Goal: Obtain resource: Obtain resource

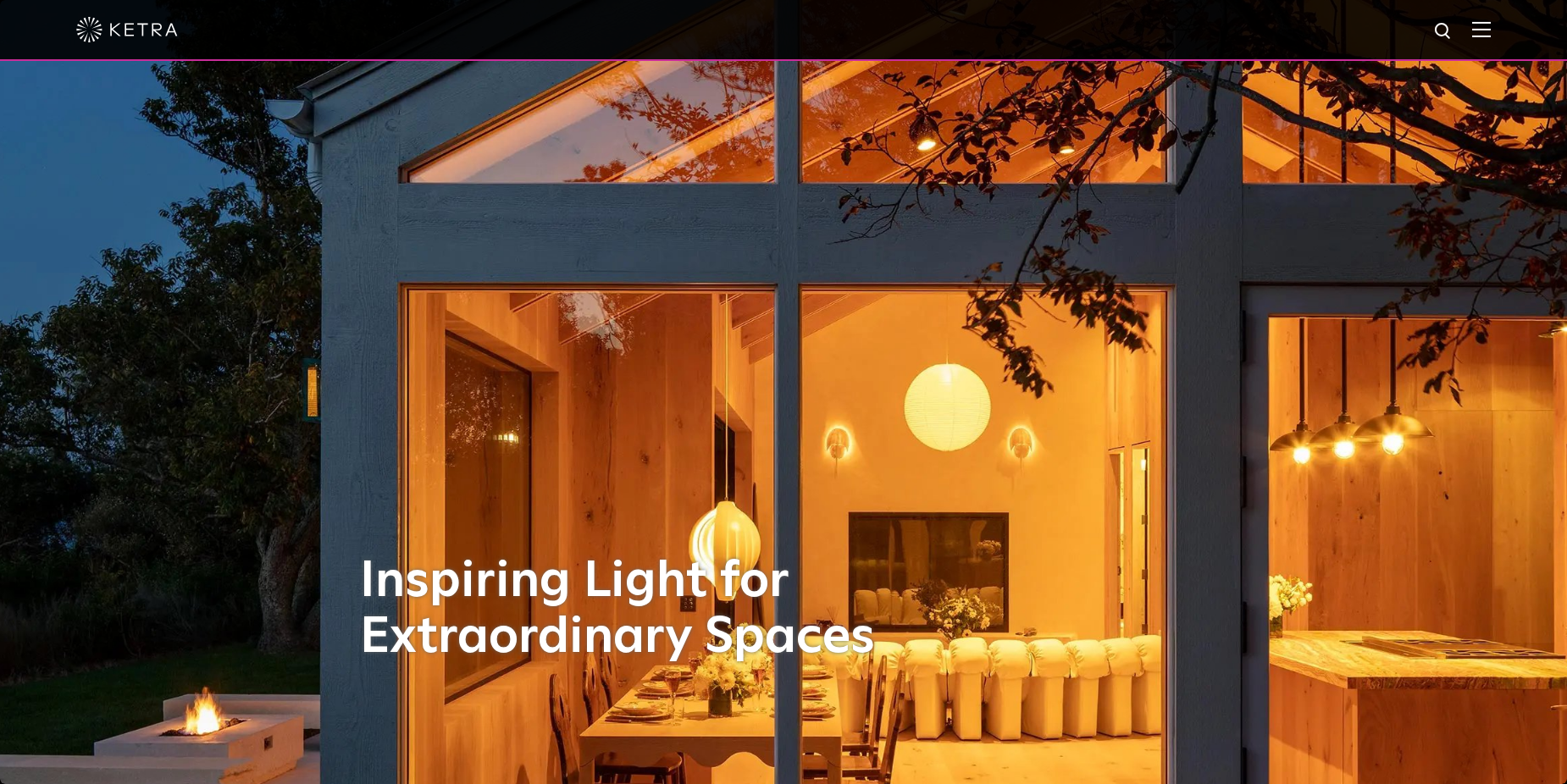
click at [1482, 30] on div at bounding box center [784, 29] width 1415 height 59
click at [1477, 36] on div at bounding box center [784, 29] width 1415 height 59
click at [1491, 18] on div at bounding box center [784, 29] width 1415 height 59
click at [1491, 23] on img at bounding box center [1481, 29] width 19 height 16
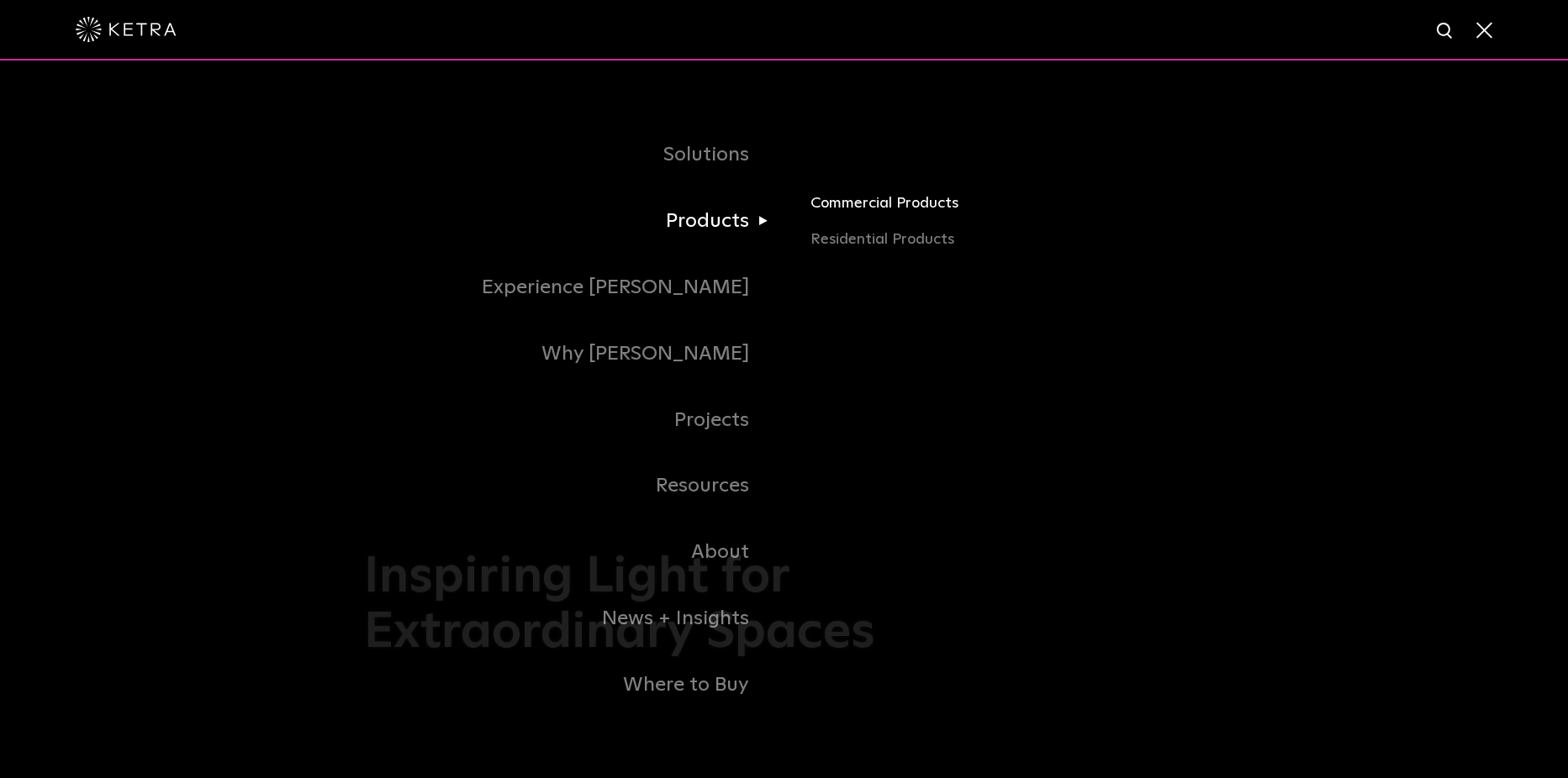
click at [872, 203] on link "Commercial Products" at bounding box center [1007, 209] width 394 height 37
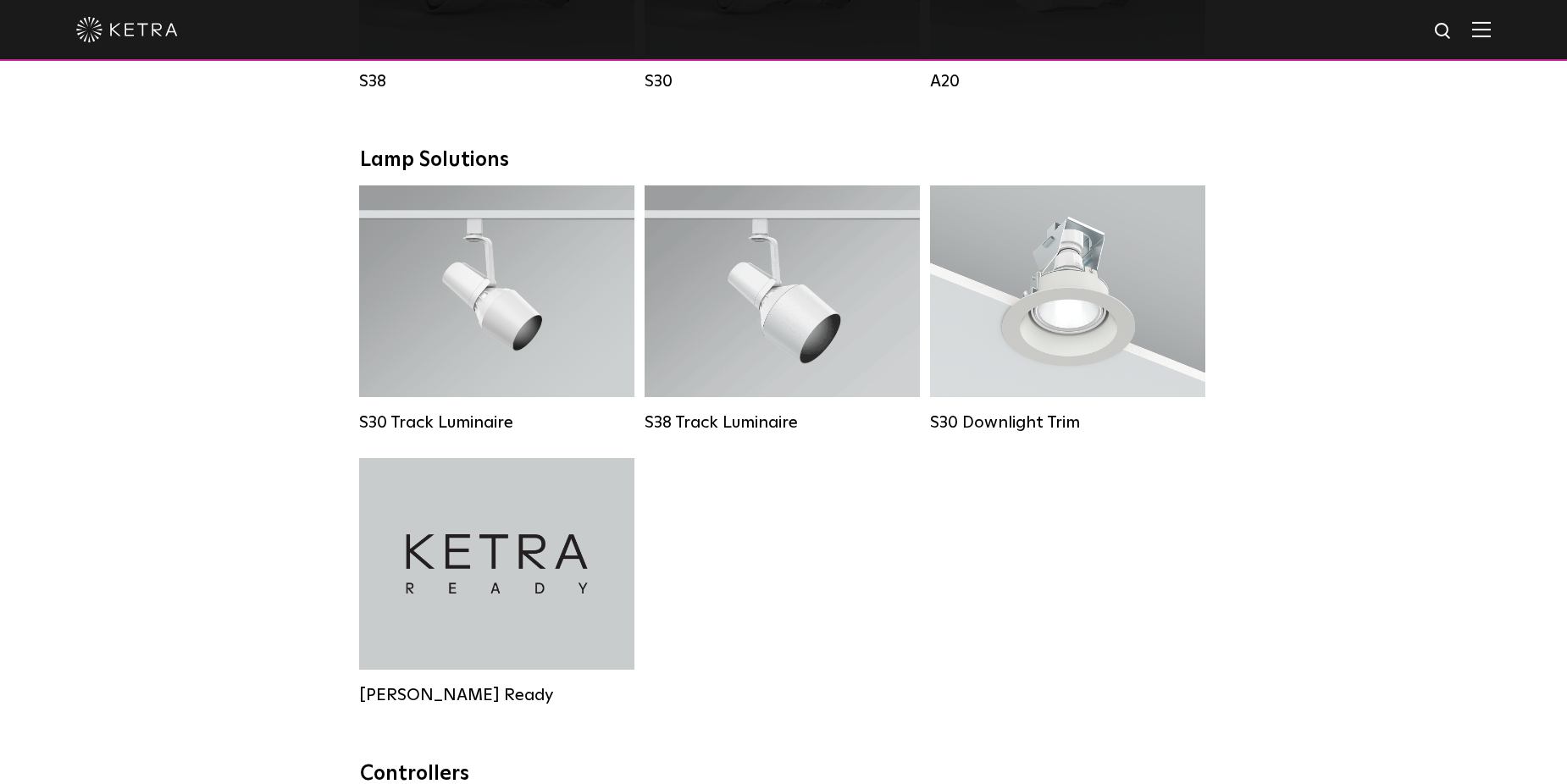
scroll to position [1524, 0]
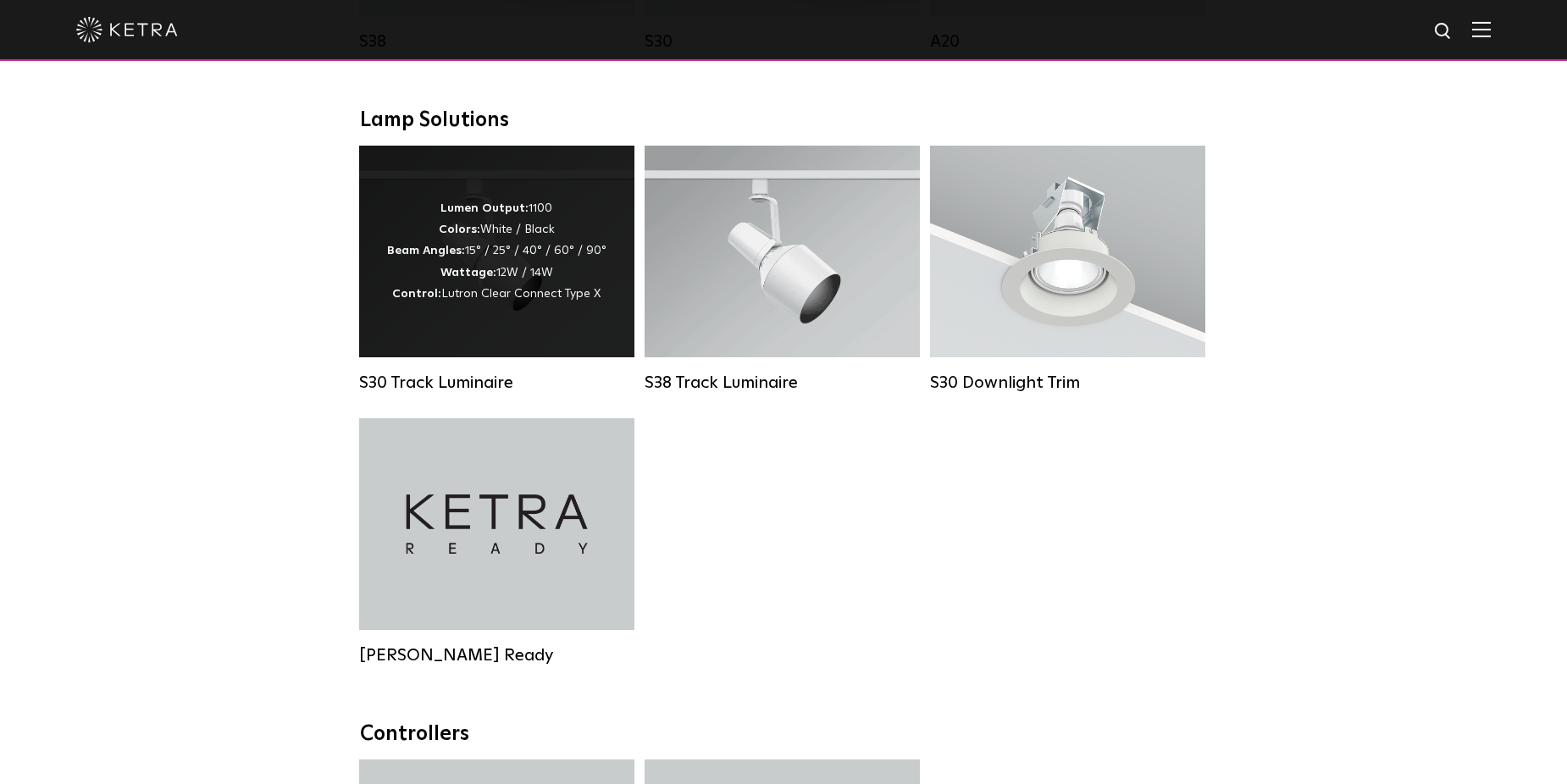
drag, startPoint x: 502, startPoint y: 265, endPoint x: 490, endPoint y: 272, distance: 13.9
click at [502, 265] on div "Lumen Output: 1100 Colors: White / Black Beam Angles: 15° / 25° / 40° / 60° / 9…" at bounding box center [497, 251] width 220 height 106
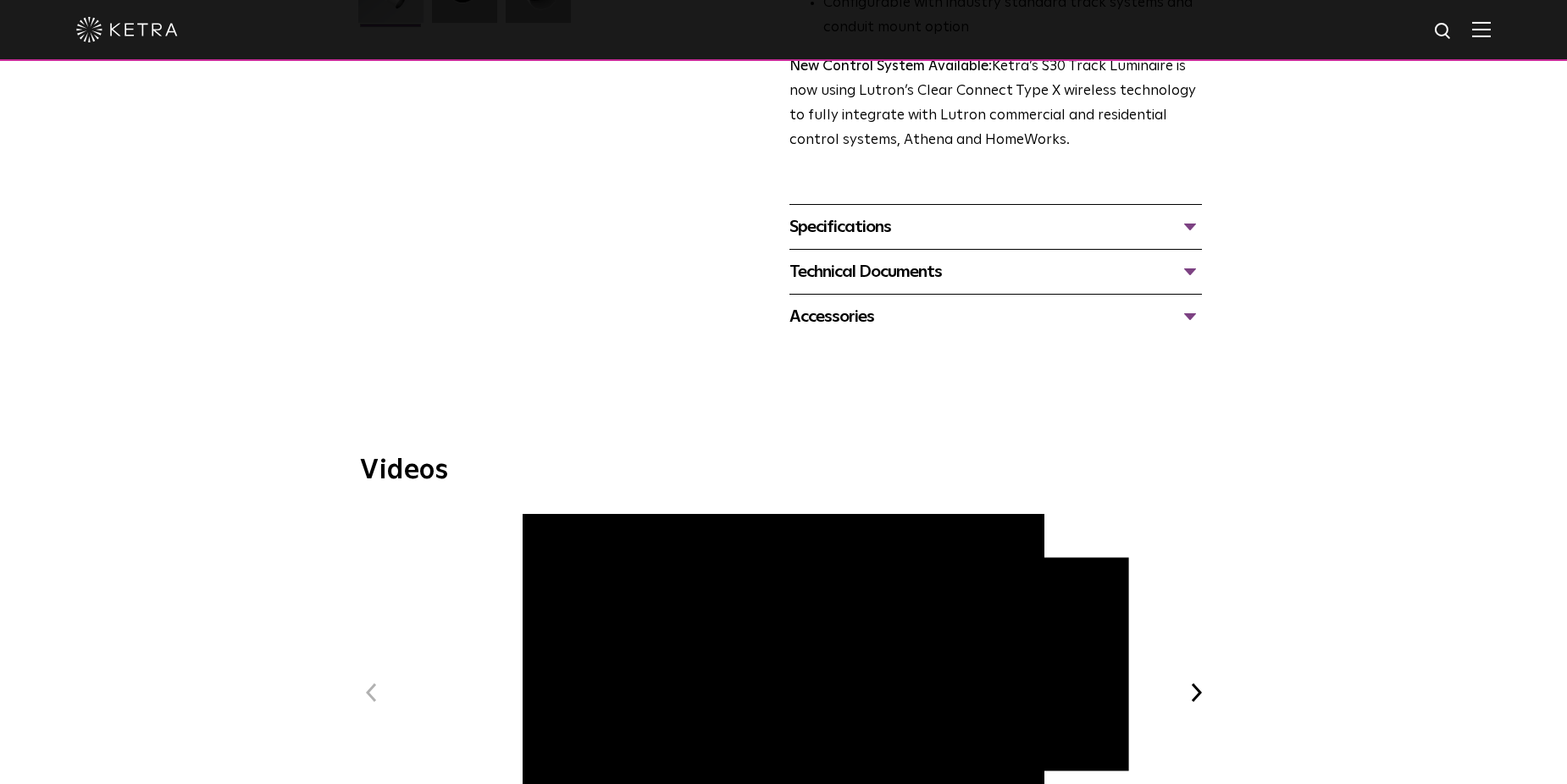
scroll to position [593, 0]
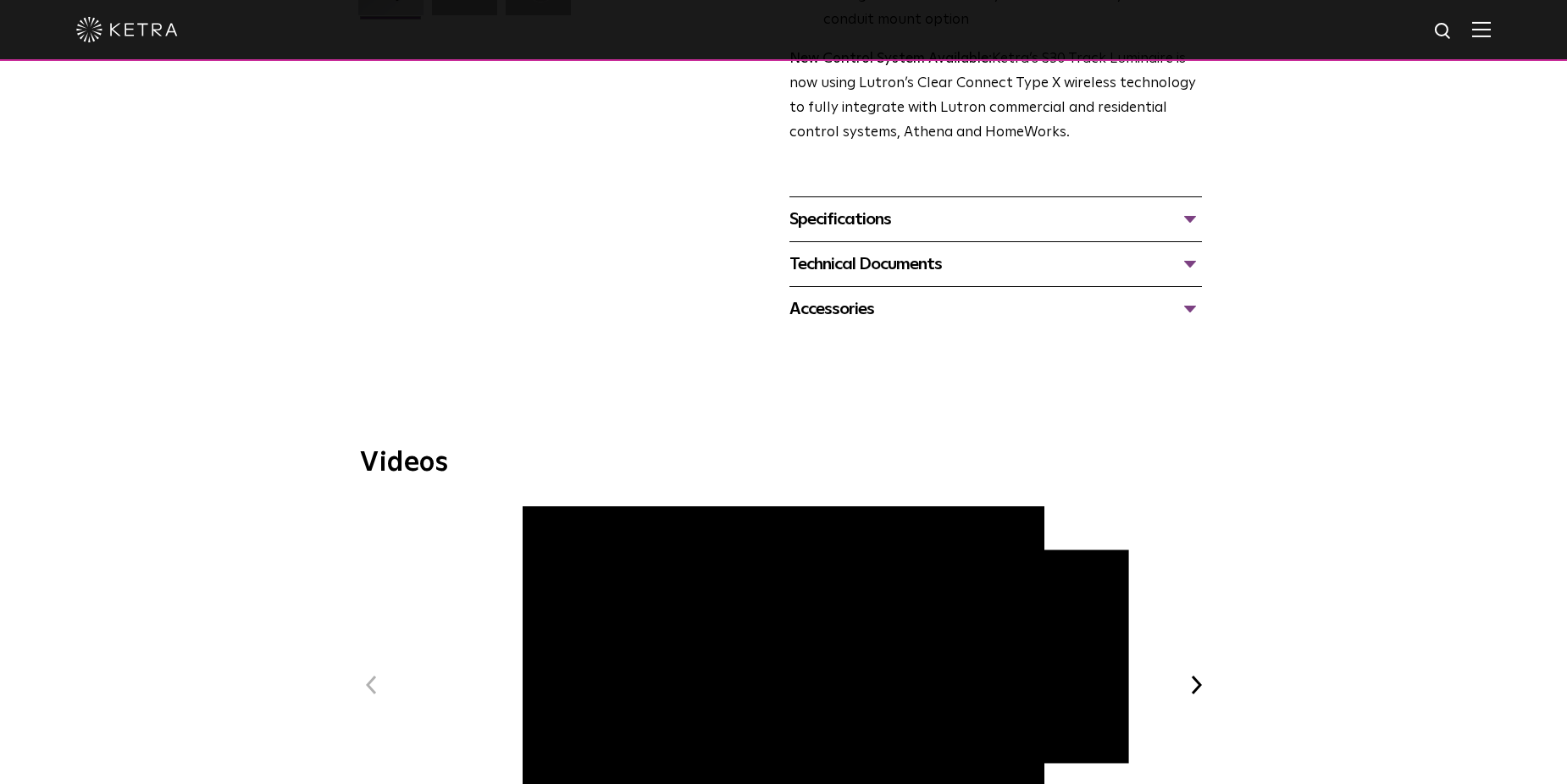
click at [882, 205] on div "Specifications" at bounding box center [996, 219] width 413 height 27
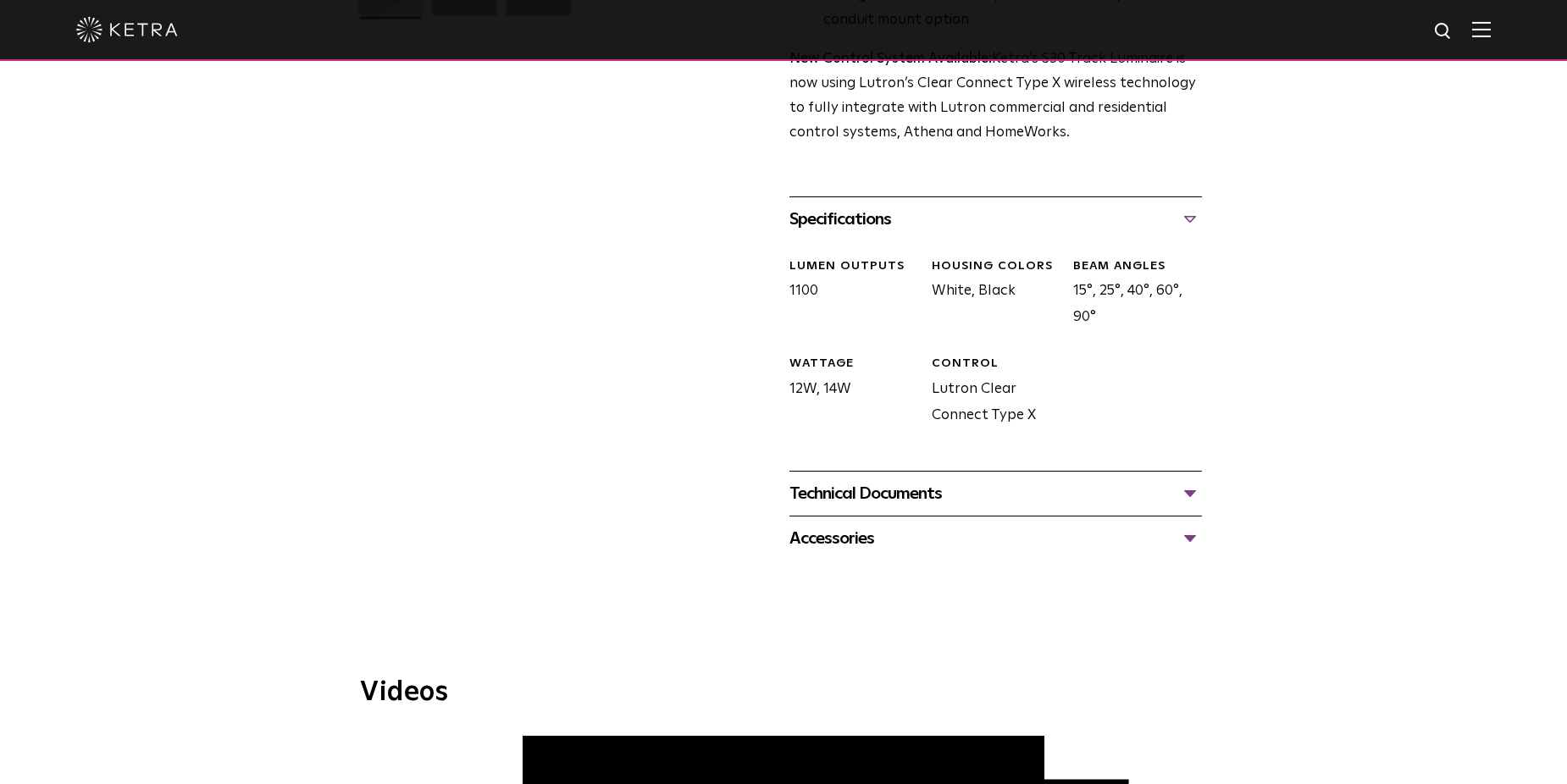
click at [870, 480] on div "Technical Documents" at bounding box center [996, 494] width 413 height 27
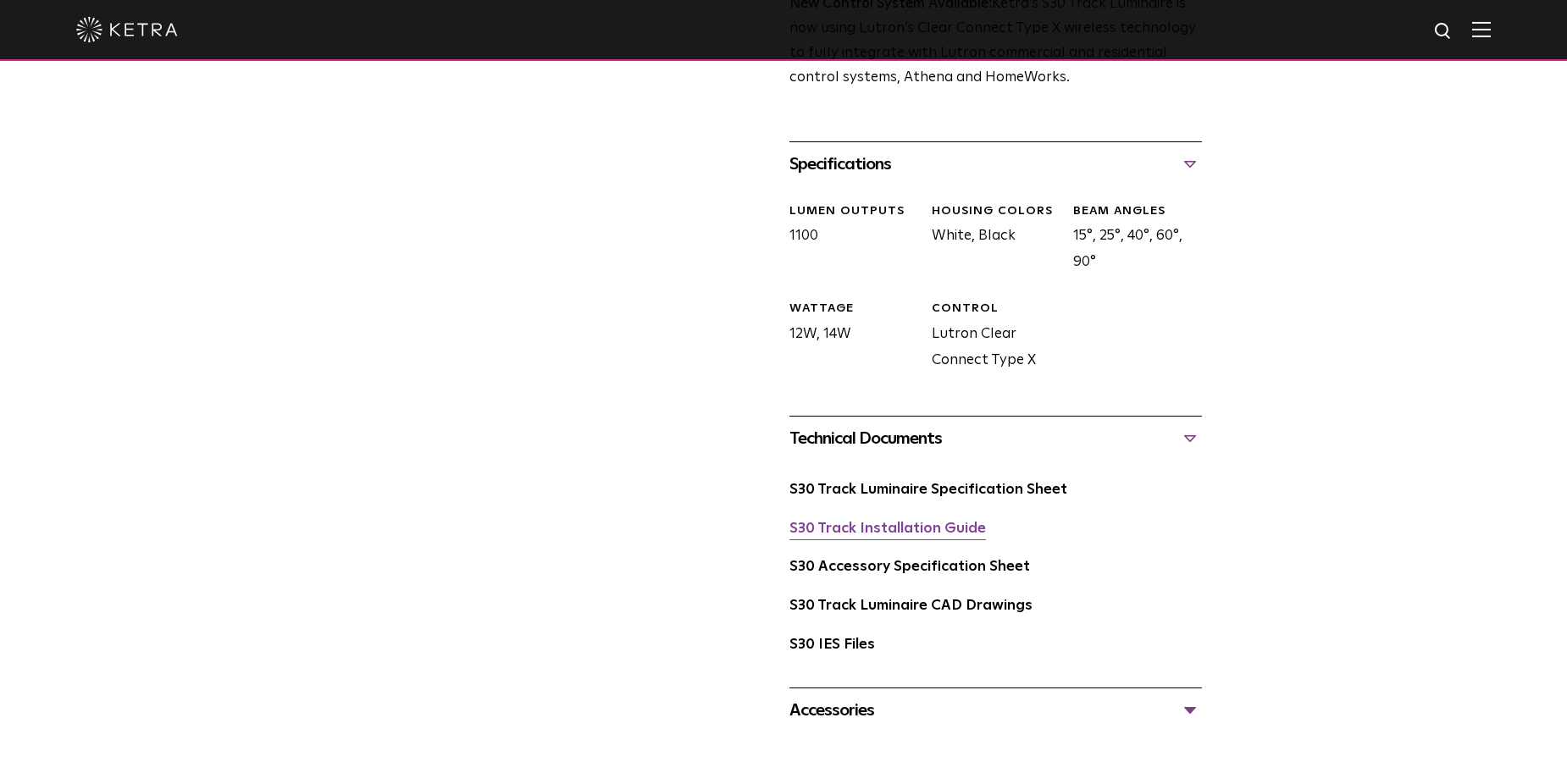
scroll to position [678, 0]
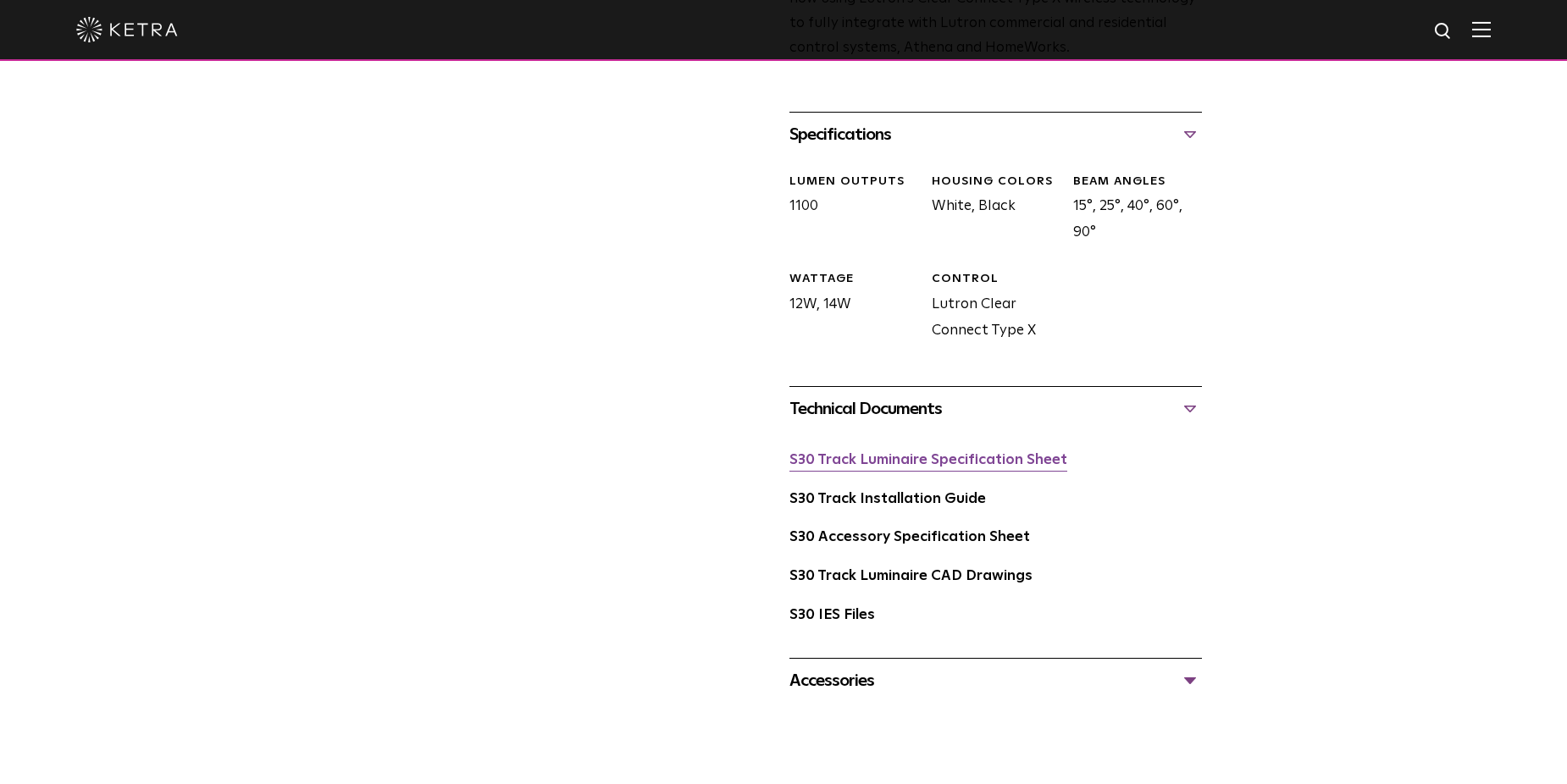
click at [971, 453] on link "S30 Track Luminaire Specification Sheet" at bounding box center [928, 460] width 278 height 14
